Goal: Navigation & Orientation: Find specific page/section

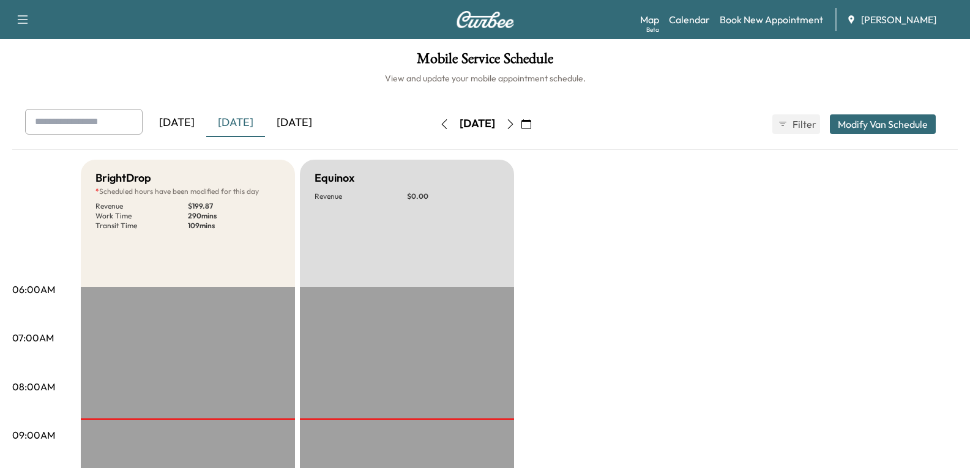
click at [293, 117] on div "[DATE]" at bounding box center [294, 123] width 59 height 28
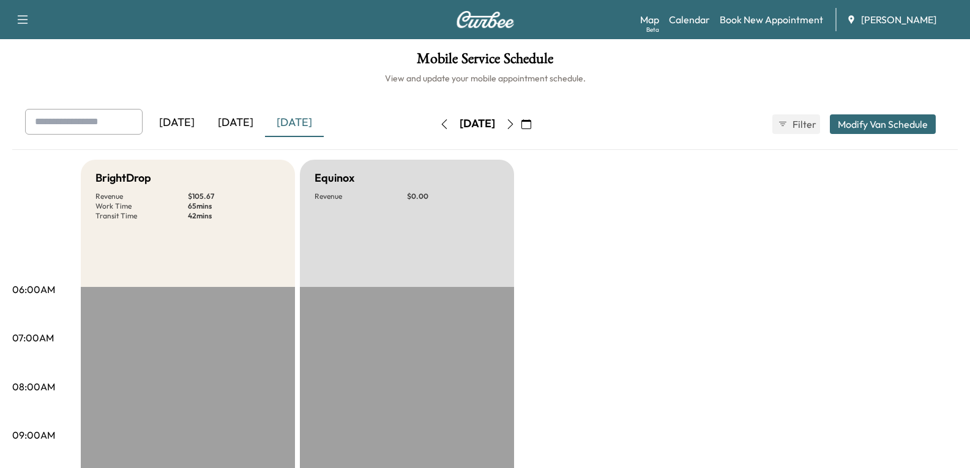
click at [234, 122] on div "[DATE]" at bounding box center [235, 123] width 59 height 28
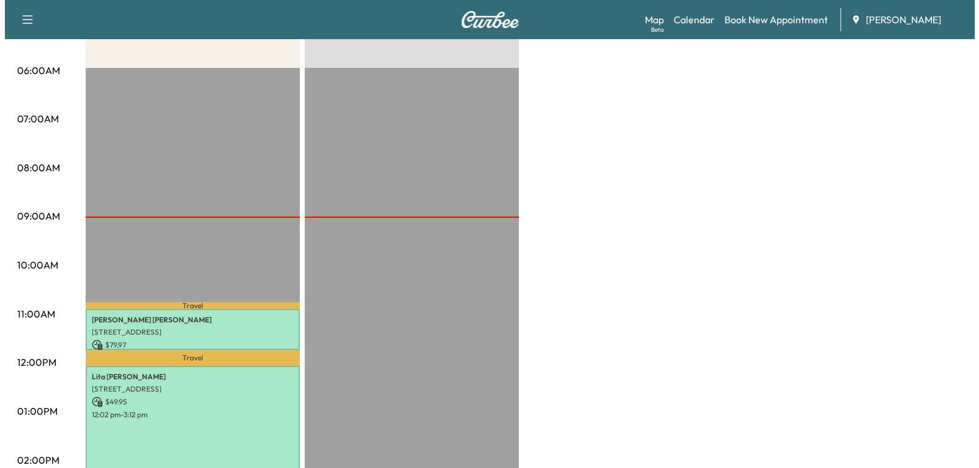
scroll to position [306, 0]
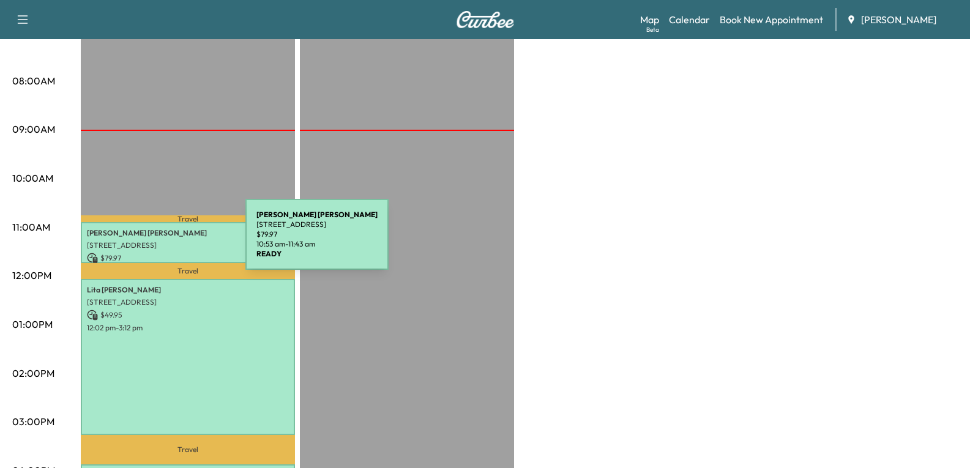
click at [154, 242] on p "[STREET_ADDRESS]" at bounding box center [188, 246] width 202 height 10
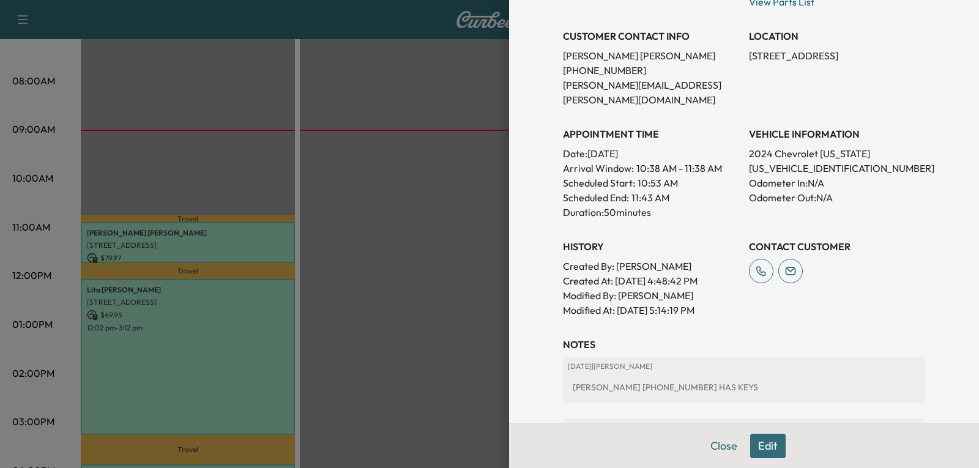
scroll to position [245, 0]
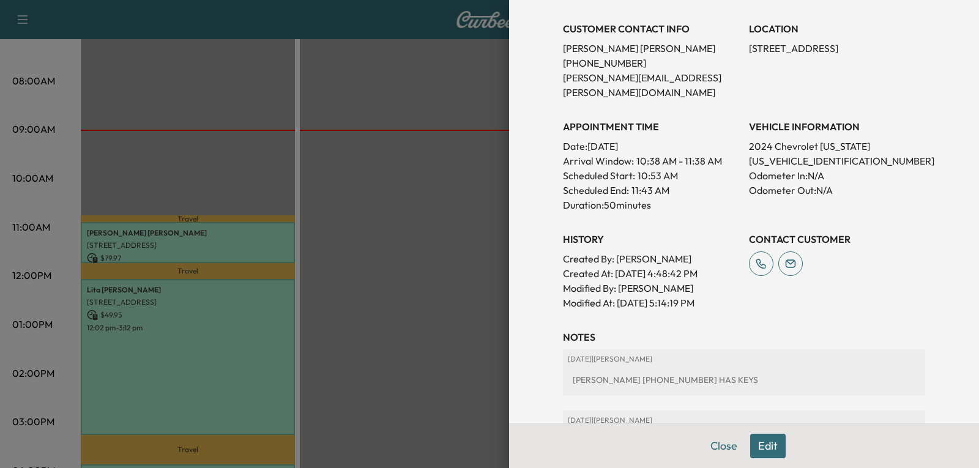
click at [756, 447] on button "Edit" at bounding box center [768, 446] width 36 height 24
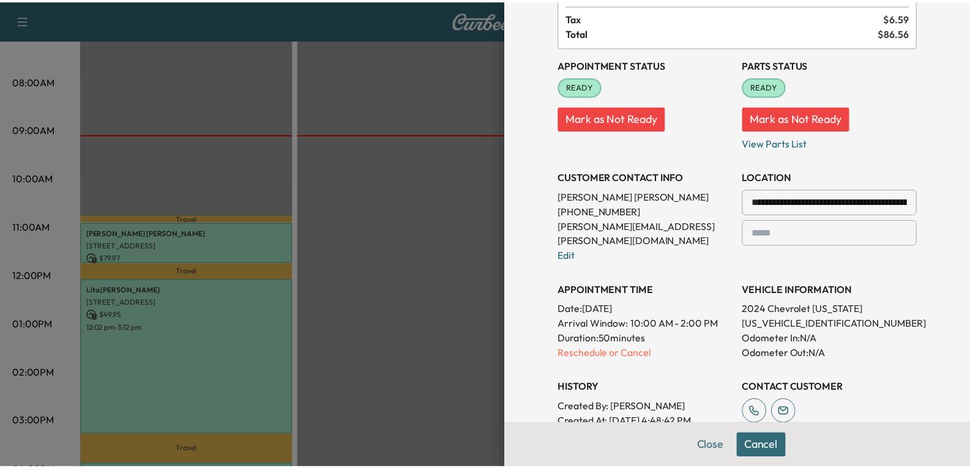
scroll to position [0, 0]
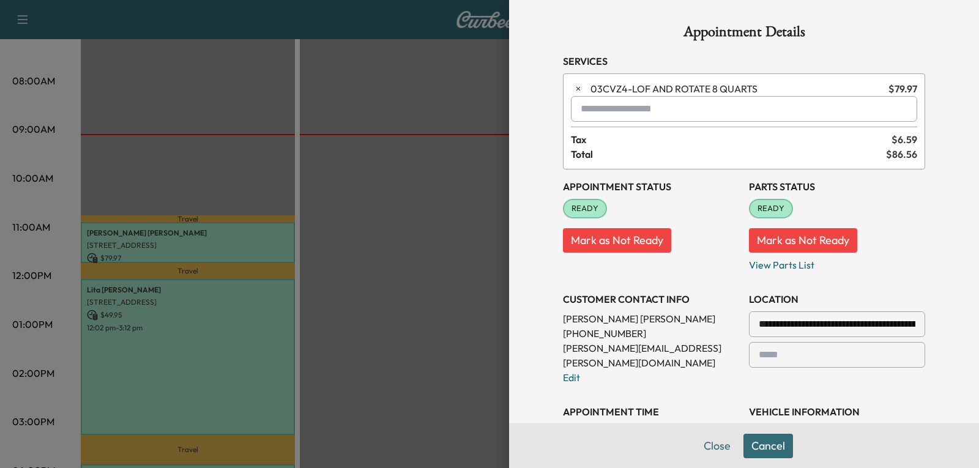
click at [757, 447] on button "Cancel" at bounding box center [769, 446] width 50 height 24
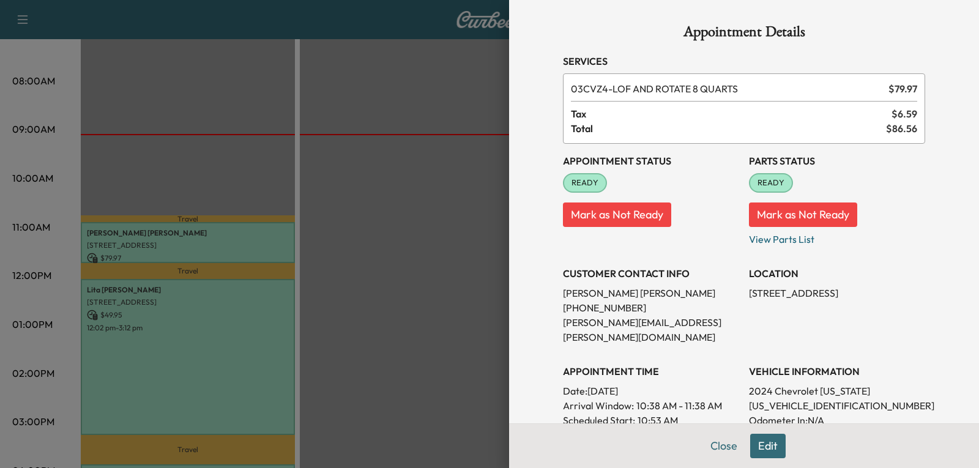
click at [719, 444] on button "Close" at bounding box center [724, 446] width 43 height 24
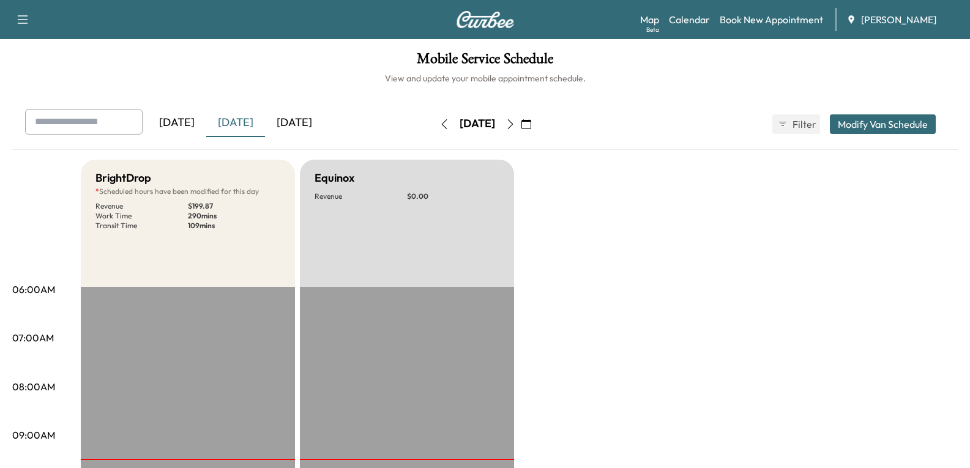
click at [302, 123] on div "[DATE]" at bounding box center [294, 123] width 59 height 28
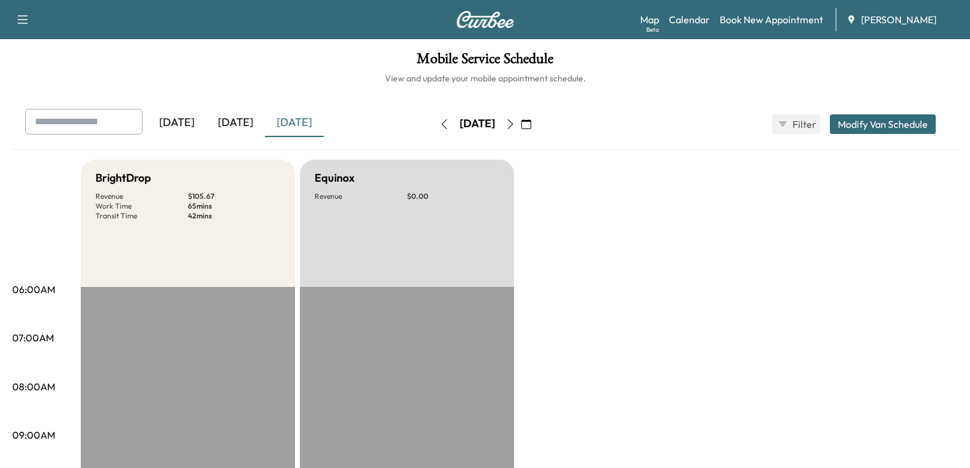
click at [234, 119] on div "[DATE]" at bounding box center [235, 123] width 59 height 28
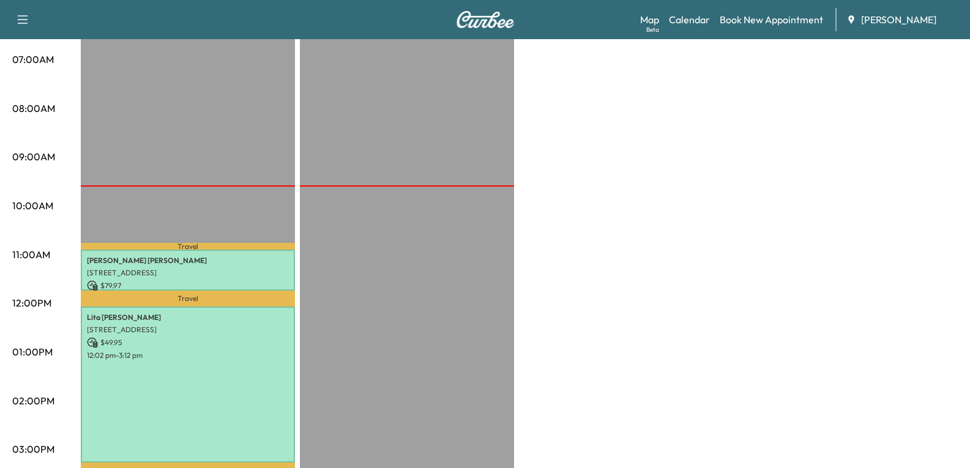
scroll to position [306, 0]
